Goal: Task Accomplishment & Management: Use online tool/utility

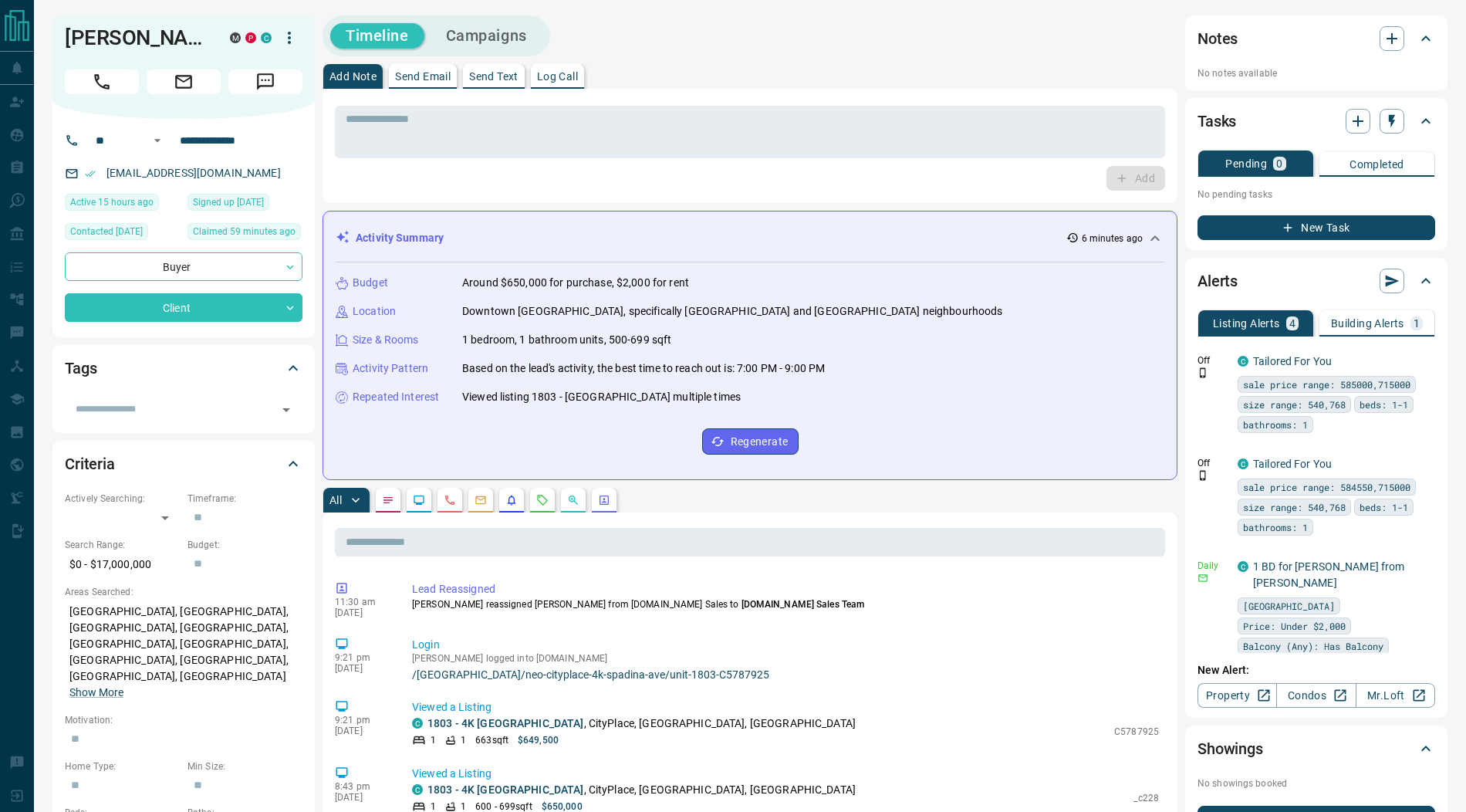
click at [292, 36] on icon "button" at bounding box center [290, 38] width 19 height 19
click at [175, 317] on div at bounding box center [733, 406] width 1466 height 812
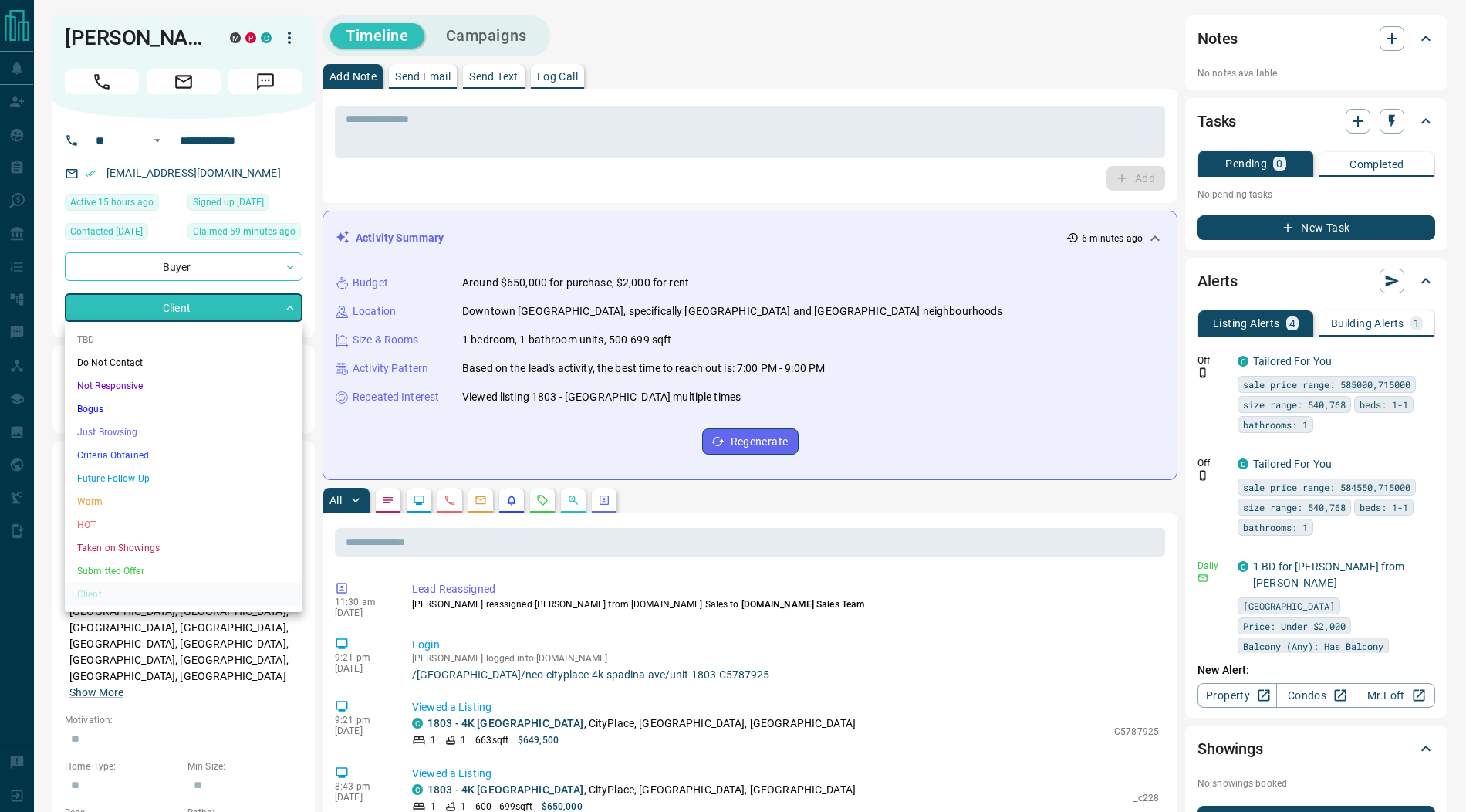
click at [169, 335] on li "TBD" at bounding box center [183, 339] width 237 height 23
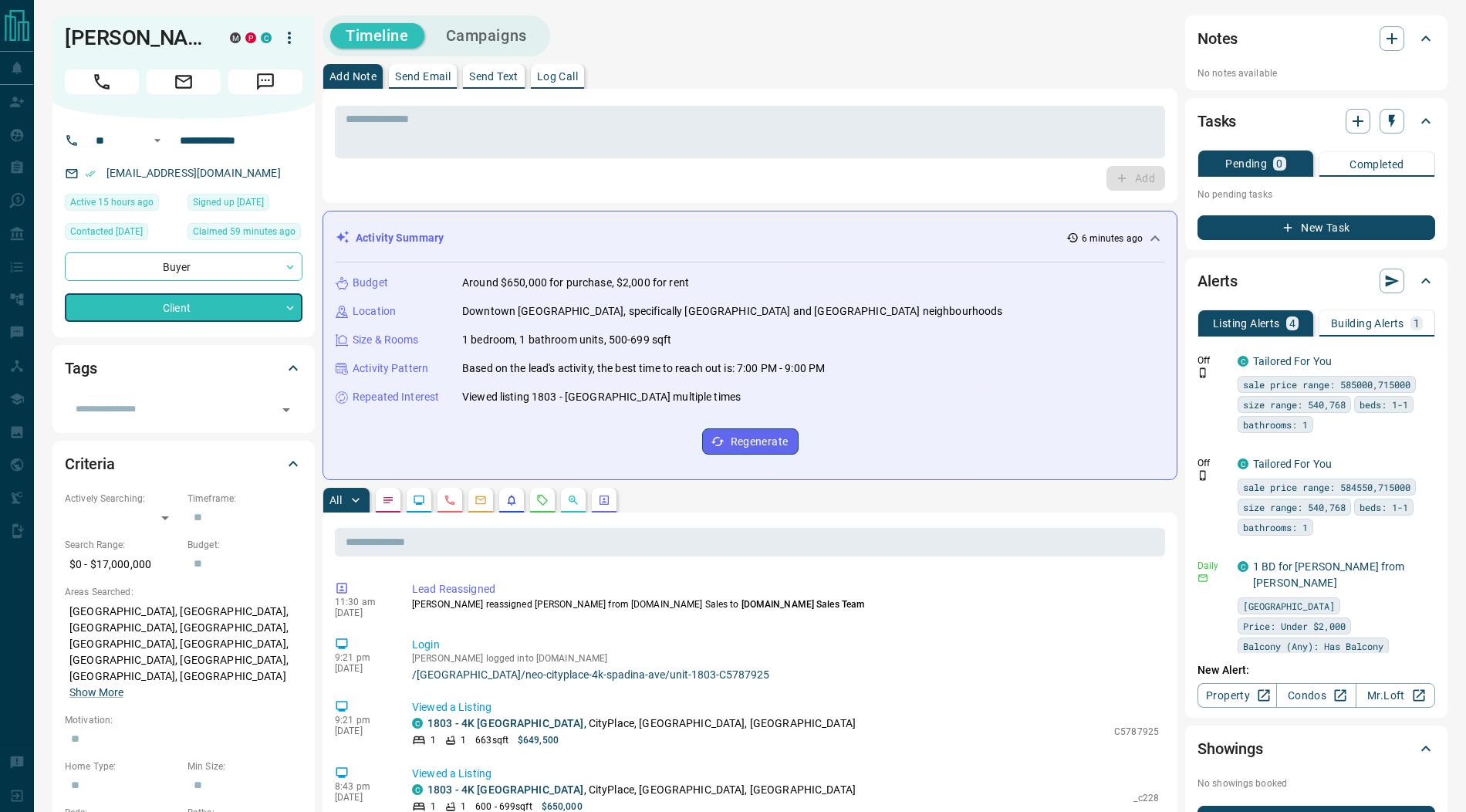
type input "**"
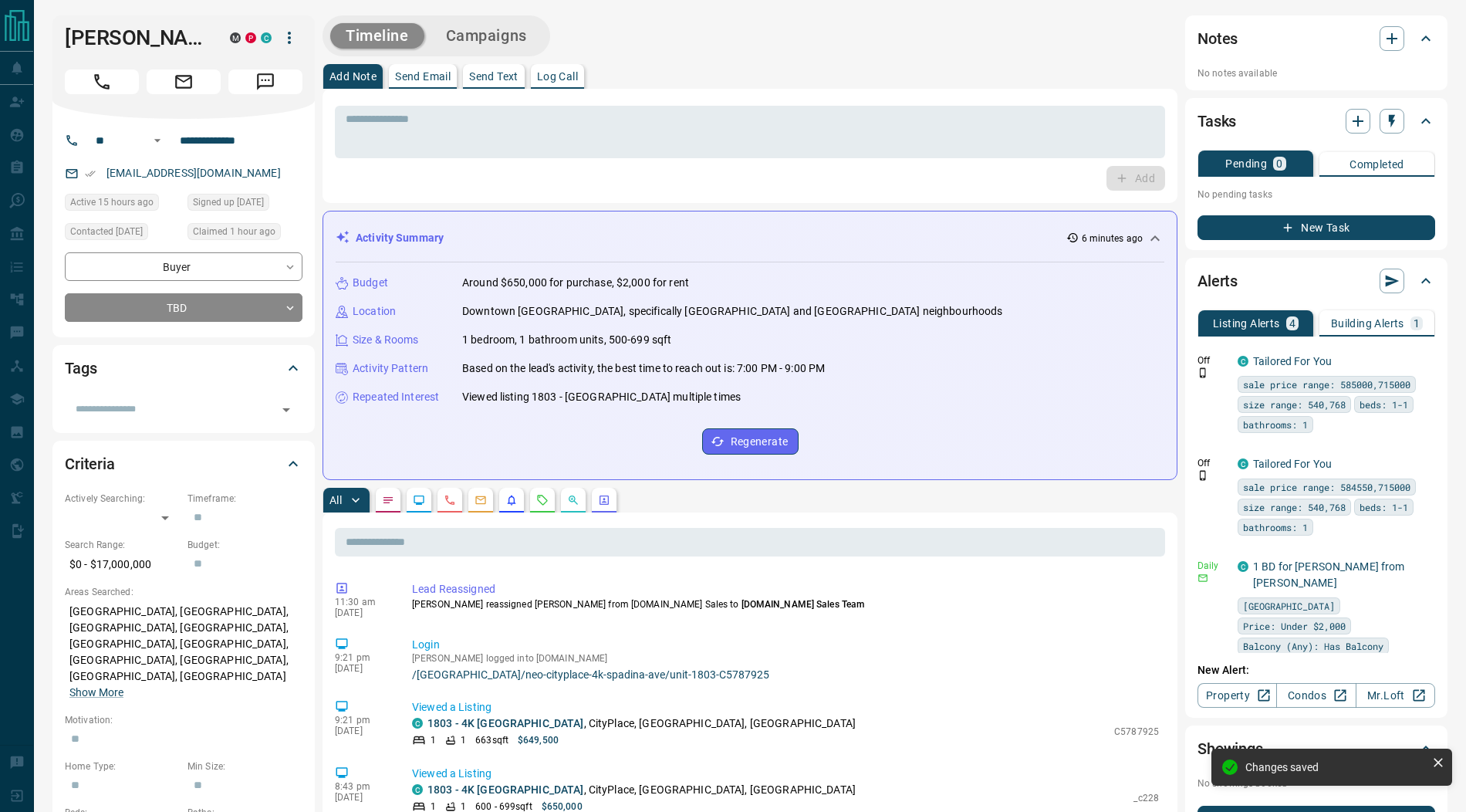
click at [288, 43] on icon "button" at bounding box center [289, 37] width 3 height 12
click at [276, 68] on li "Reassign Lead" at bounding box center [257, 68] width 91 height 23
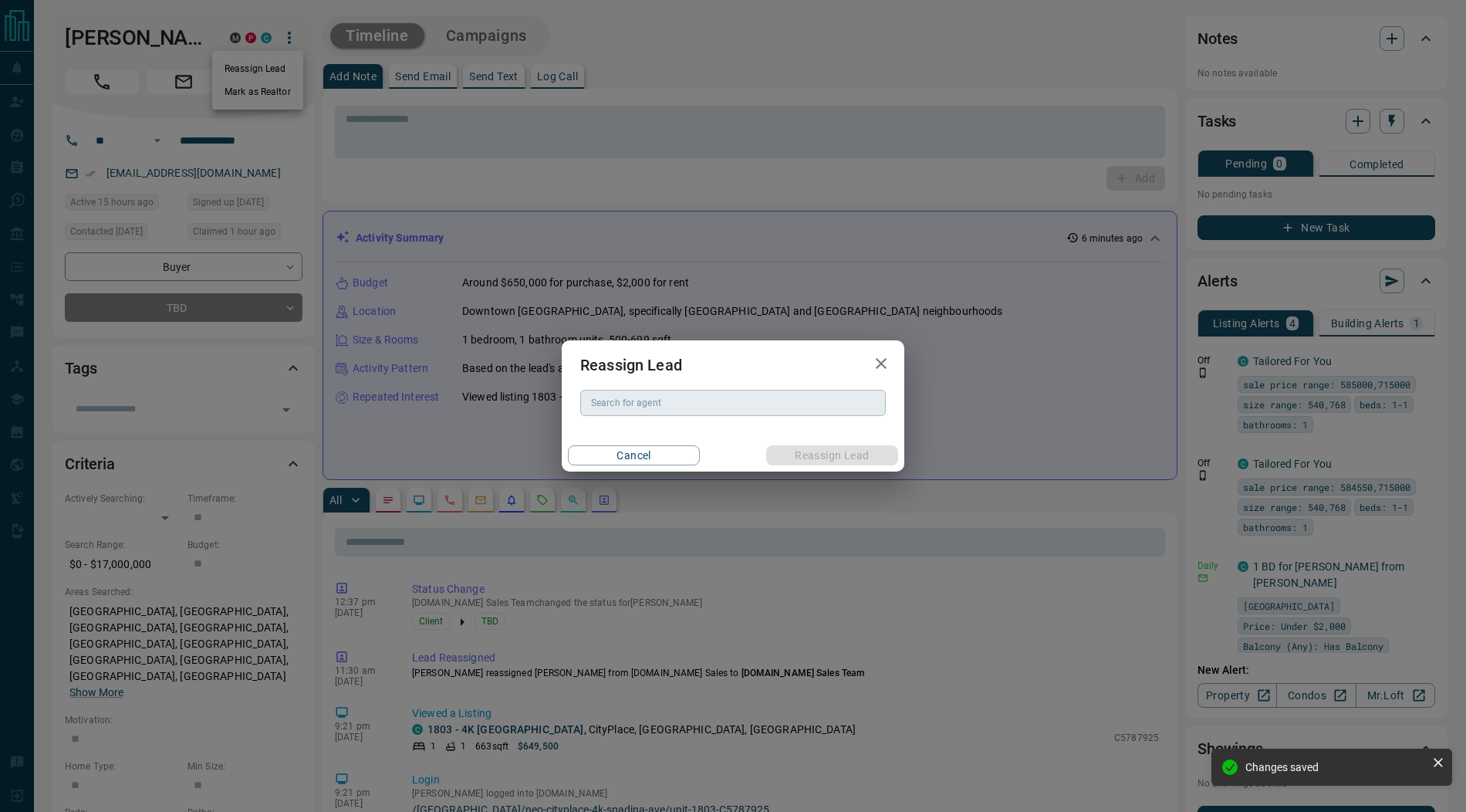
click at [622, 407] on div "Search for agent Search for agent" at bounding box center [733, 403] width 306 height 26
click at [670, 435] on li "[PERSON_NAME]" at bounding box center [733, 434] width 306 height 23
type input "**********"
click at [782, 450] on button "Reassign Lead" at bounding box center [832, 455] width 132 height 20
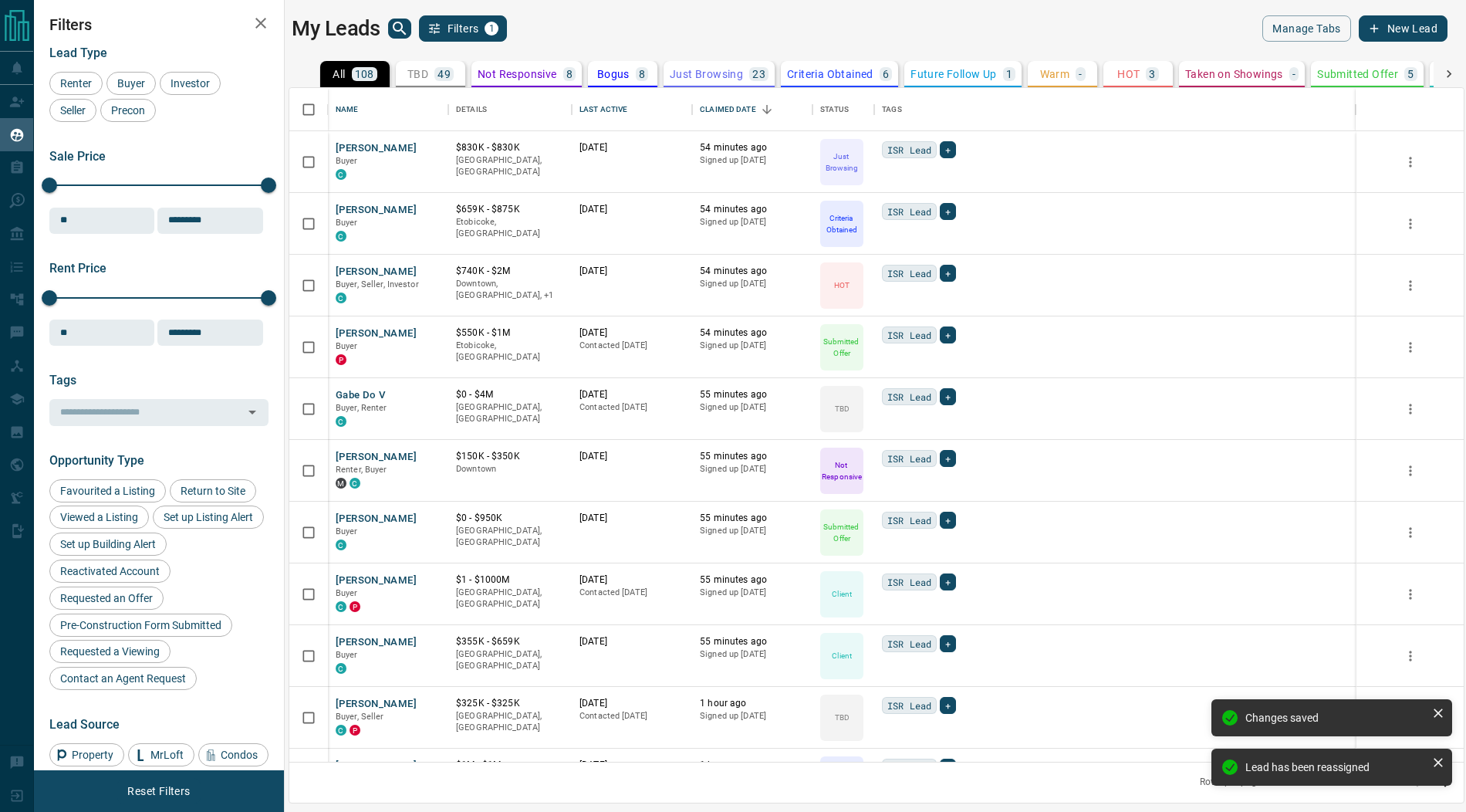
scroll to position [675, 1174]
